Goal: Task Accomplishment & Management: Manage account settings

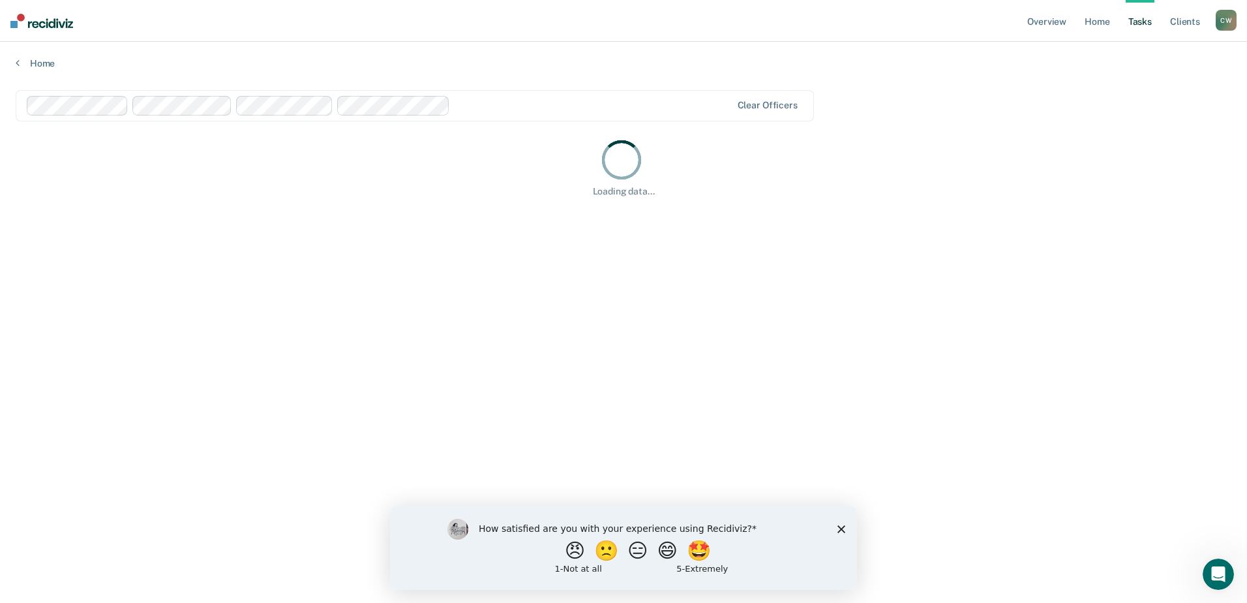
click at [845, 526] on icon "Close survey" at bounding box center [841, 528] width 8 height 8
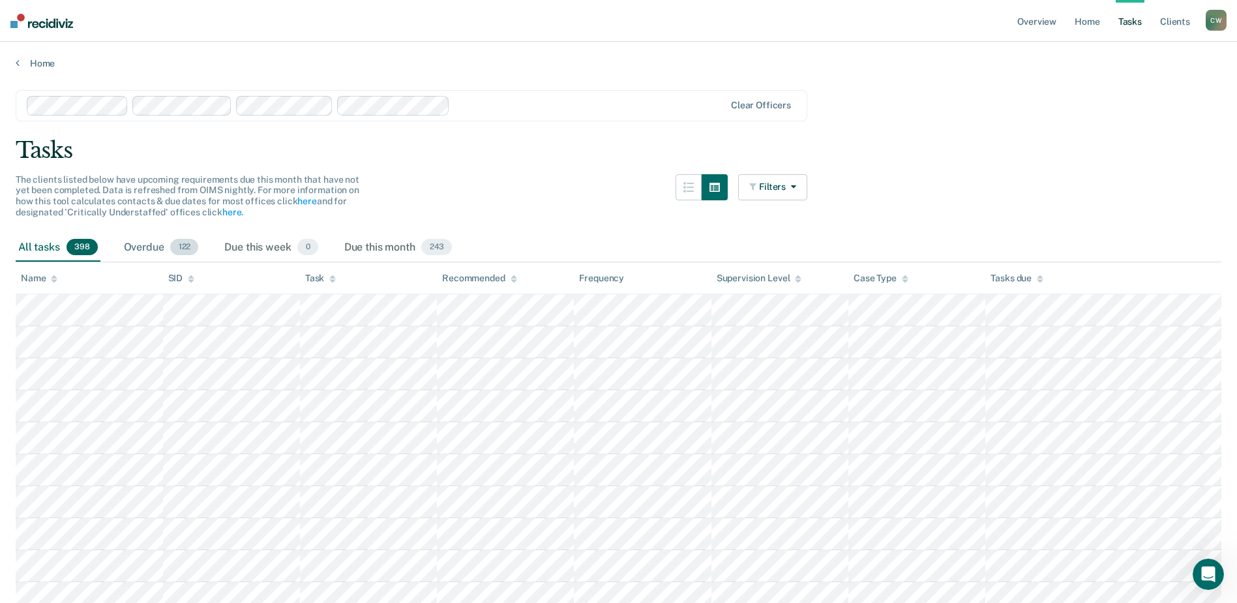
click at [147, 247] on div "Overdue 122" at bounding box center [161, 247] width 80 height 29
